Goal: Task Accomplishment & Management: Use online tool/utility

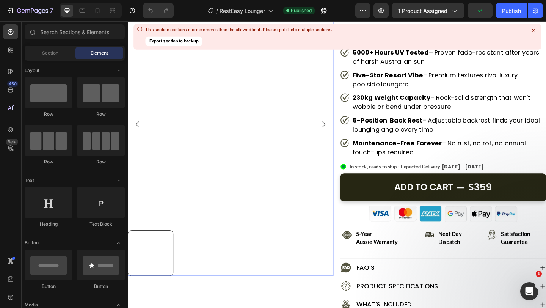
scroll to position [124, 0]
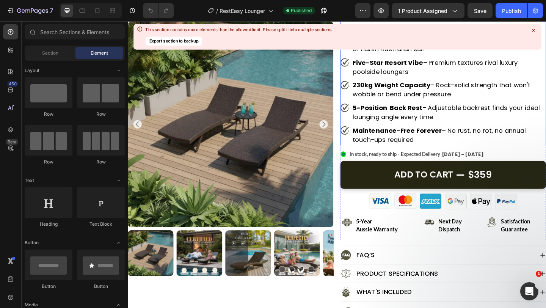
click at [534, 30] on icon at bounding box center [533, 30] width 7 height 7
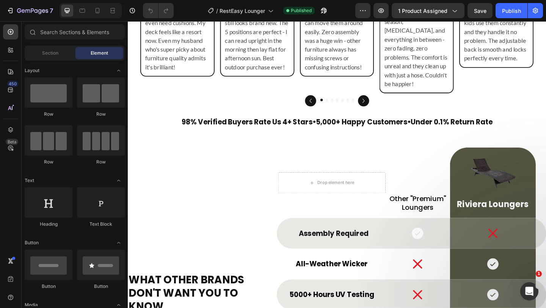
scroll to position [2303, 0]
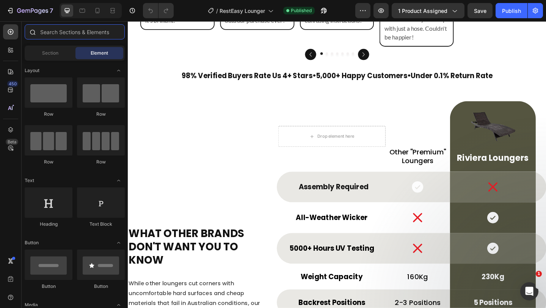
click at [43, 33] on input "text" at bounding box center [75, 31] width 100 height 15
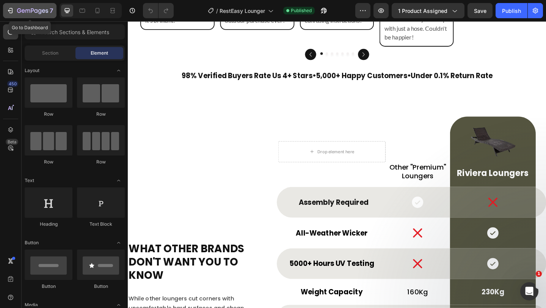
click at [6, 12] on button "7" at bounding box center [29, 10] width 53 height 15
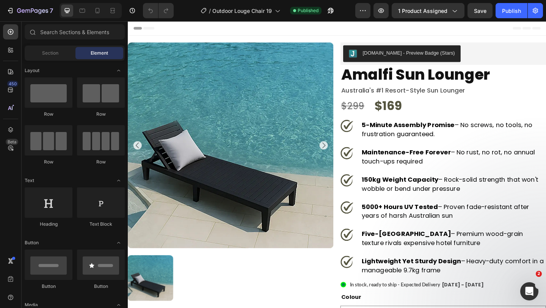
select select "White"
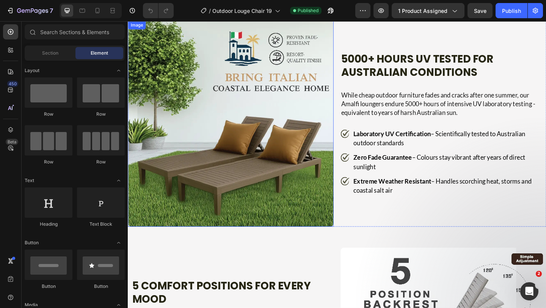
scroll to position [958, 0]
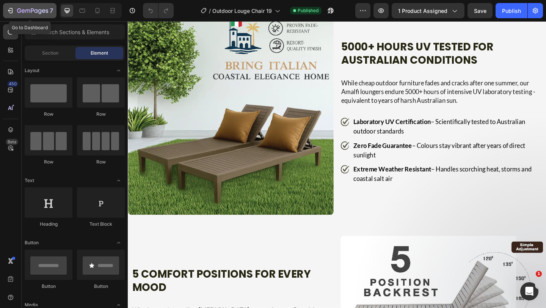
click at [9, 15] on div "7" at bounding box center [29, 10] width 47 height 9
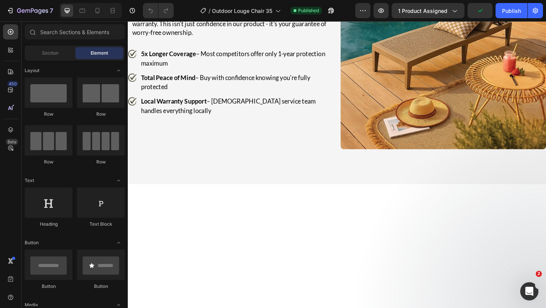
scroll to position [2041, 0]
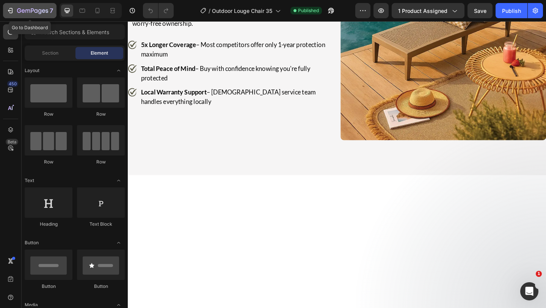
click at [11, 9] on icon "button" at bounding box center [10, 11] width 8 height 8
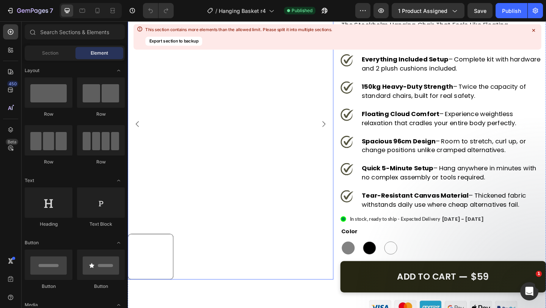
scroll to position [112, 0]
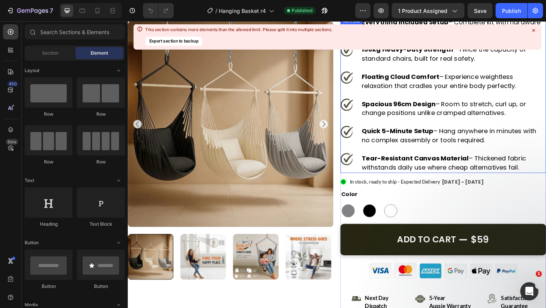
click at [534, 30] on icon at bounding box center [533, 30] width 3 height 3
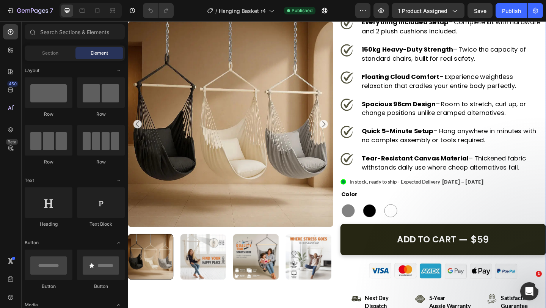
click at [357, 110] on div "Product Images Judge.me - Preview Badge (Stars) Judge.me stockholm hanging chai…" at bounding box center [355, 212] width 455 height 559
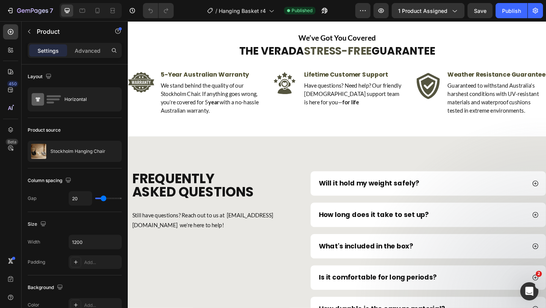
scroll to position [3152, 0]
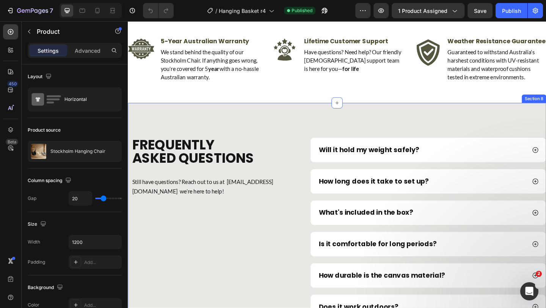
click at [314, 138] on div "frequently asked questions Heading Still have questions? Reach out to us at cus…" at bounding box center [355, 263] width 455 height 307
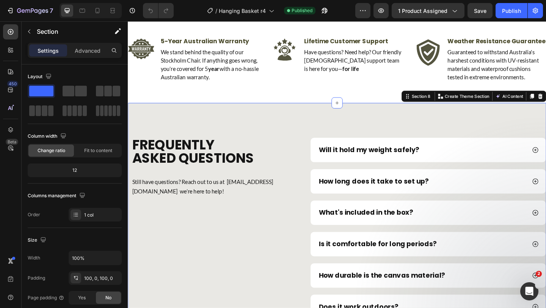
click at [314, 138] on div "frequently asked questions Heading Still have questions? Reach out to us at cus…" at bounding box center [355, 263] width 455 height 307
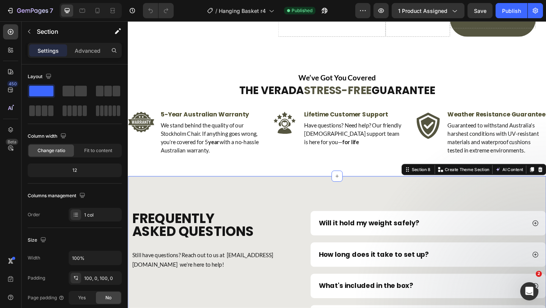
scroll to position [3071, 0]
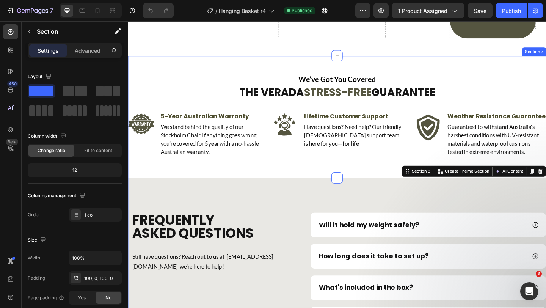
click at [409, 62] on div "We’ve Got You Covered Text Block The Verada Stress-Free Guarantee Heading Image…" at bounding box center [355, 125] width 455 height 133
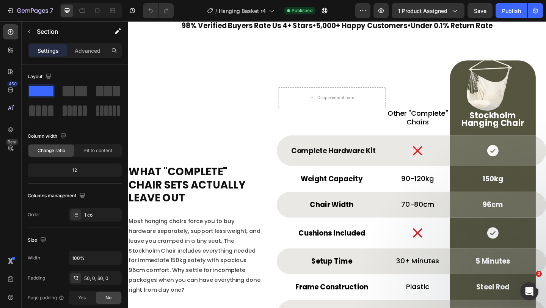
scroll to position [2680, 0]
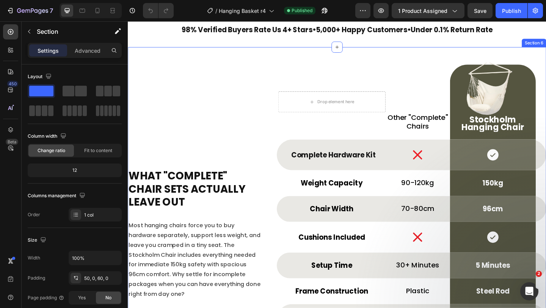
click at [445, 62] on div "What "Complete" Chair Sets Actually Leave Out Heading Most hanging chairs force…" at bounding box center [355, 249] width 455 height 401
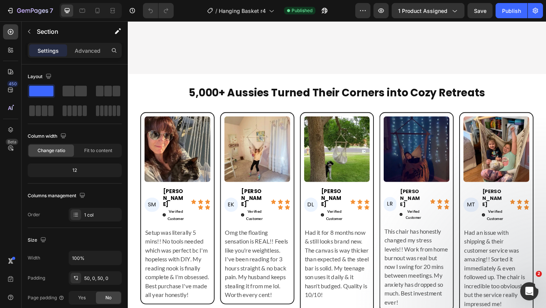
scroll to position [2342, 0]
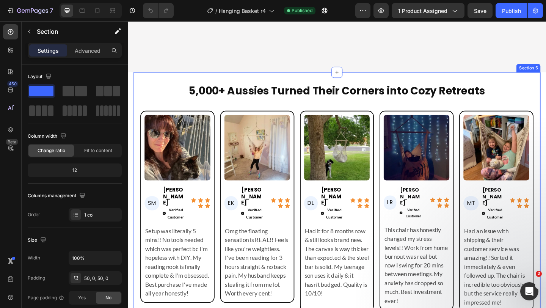
click at [540, 123] on img at bounding box center [529, 159] width 72 height 72
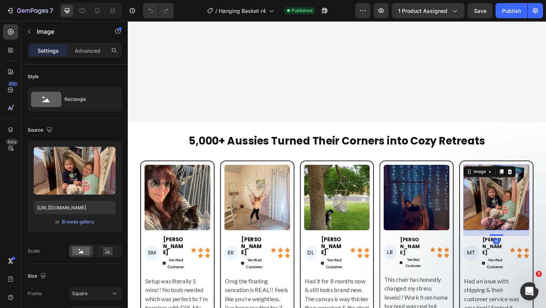
scroll to position [2182, 0]
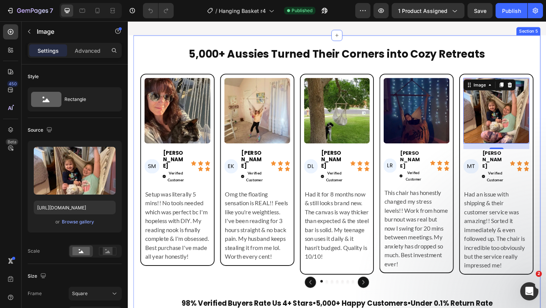
click at [528, 135] on div "5,000+ Aussies Turned Their Corners into Cozy Retreats Heading Image SM Heading…" at bounding box center [355, 194] width 443 height 317
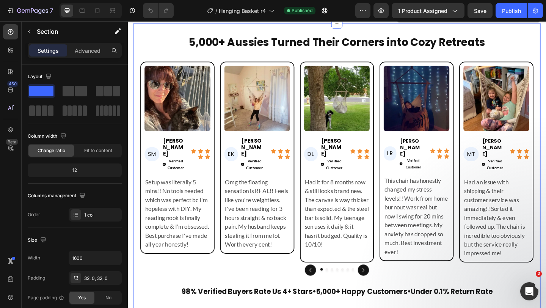
scroll to position [2192, 0]
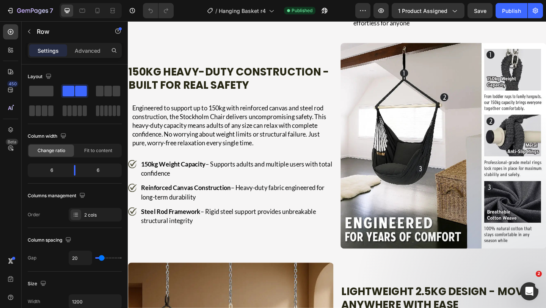
scroll to position [1576, 0]
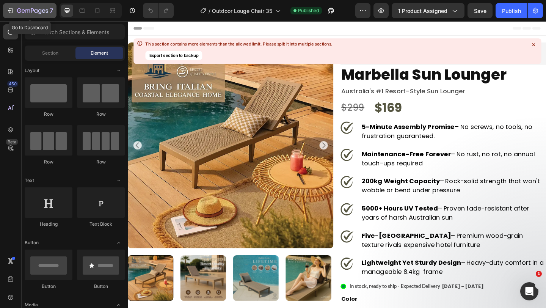
click at [14, 10] on div "7" at bounding box center [29, 10] width 47 height 9
